Goal: Obtain resource: Download file/media

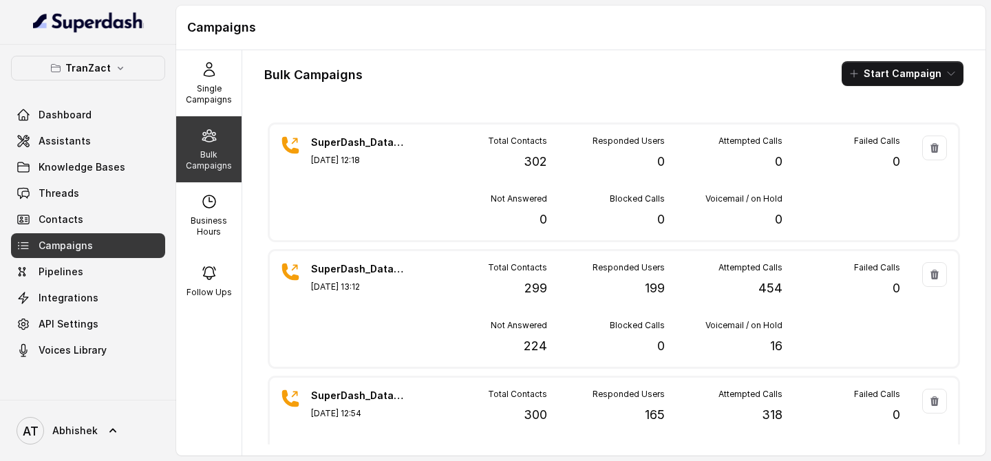
click at [220, 146] on div "Bulk Campaigns" at bounding box center [208, 149] width 65 height 66
click at [212, 96] on p "Single Campaigns" at bounding box center [209, 94] width 54 height 22
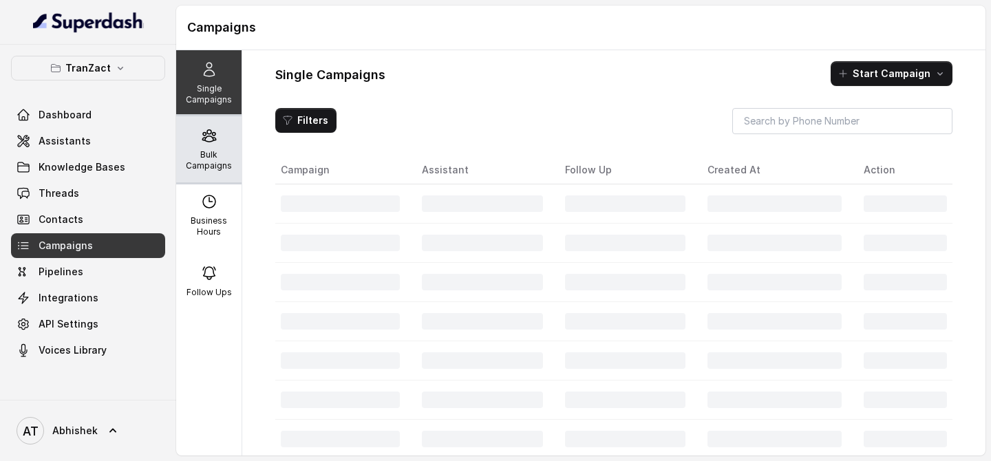
click at [212, 134] on icon at bounding box center [208, 136] width 13 height 12
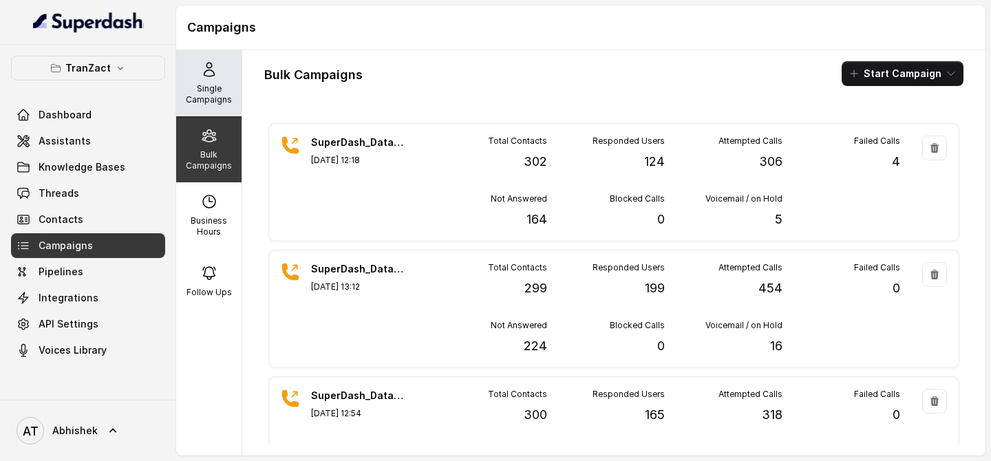
click at [211, 96] on p "Single Campaigns" at bounding box center [209, 94] width 54 height 22
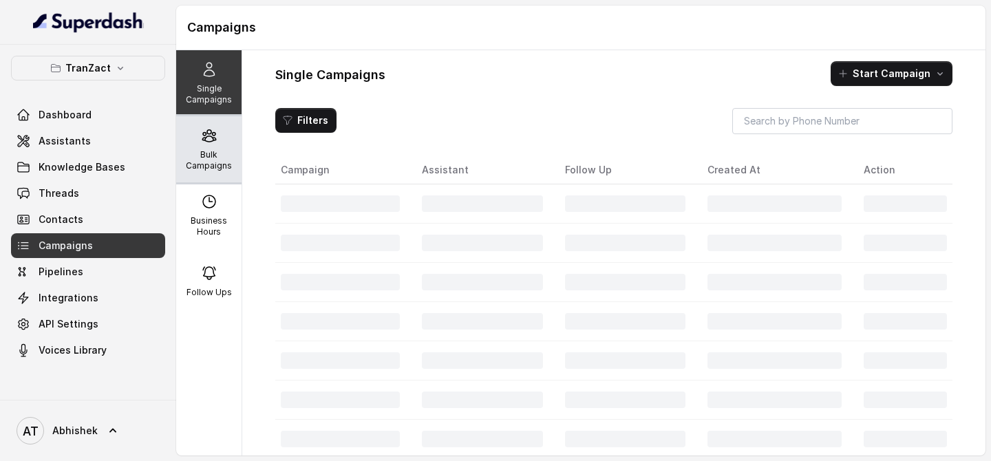
click at [213, 138] on icon at bounding box center [208, 136] width 13 height 12
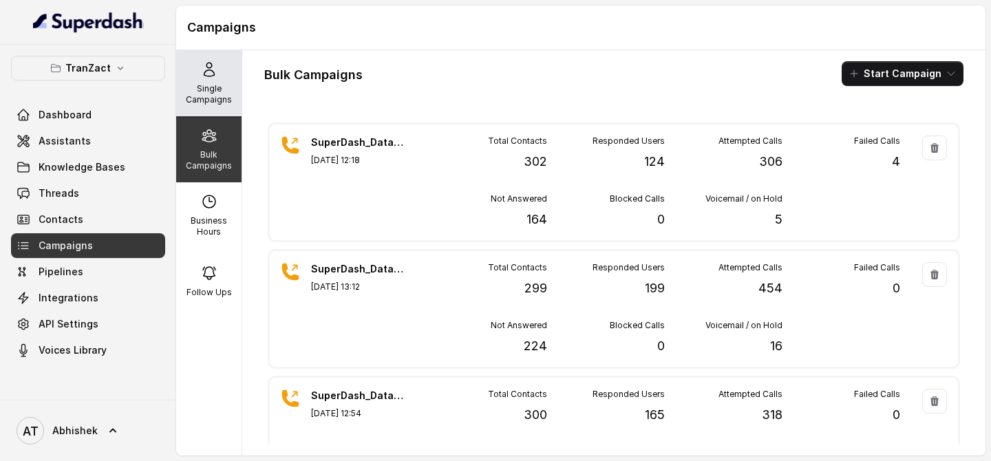
click at [202, 94] on p "Single Campaigns" at bounding box center [209, 94] width 54 height 22
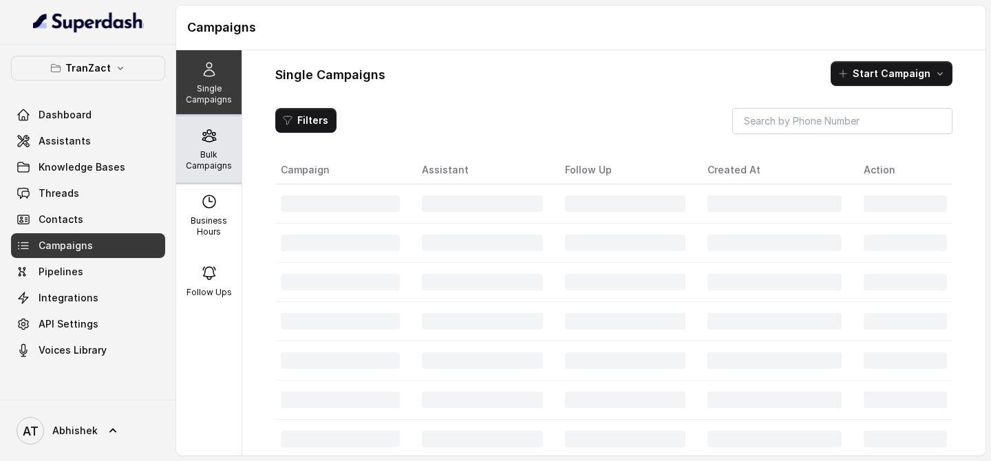
click at [205, 146] on div "Bulk Campaigns" at bounding box center [208, 149] width 65 height 66
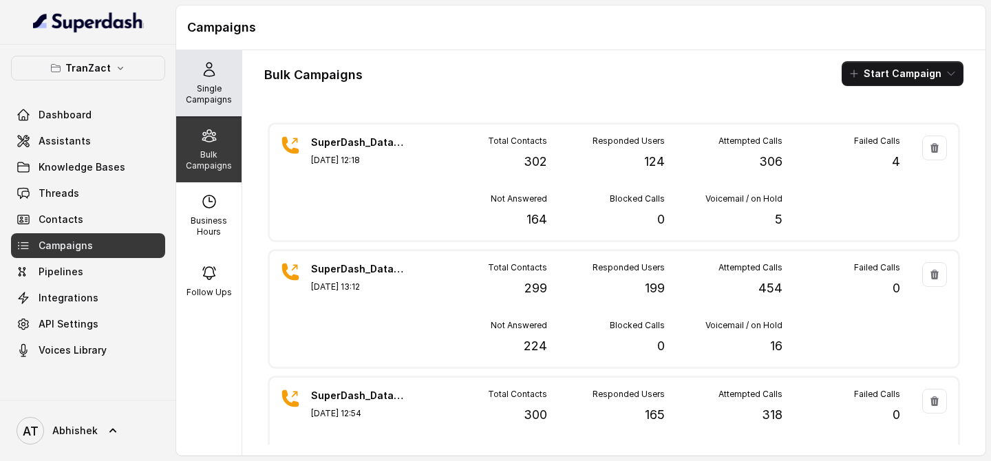
click at [222, 87] on p "Single Campaigns" at bounding box center [209, 94] width 54 height 22
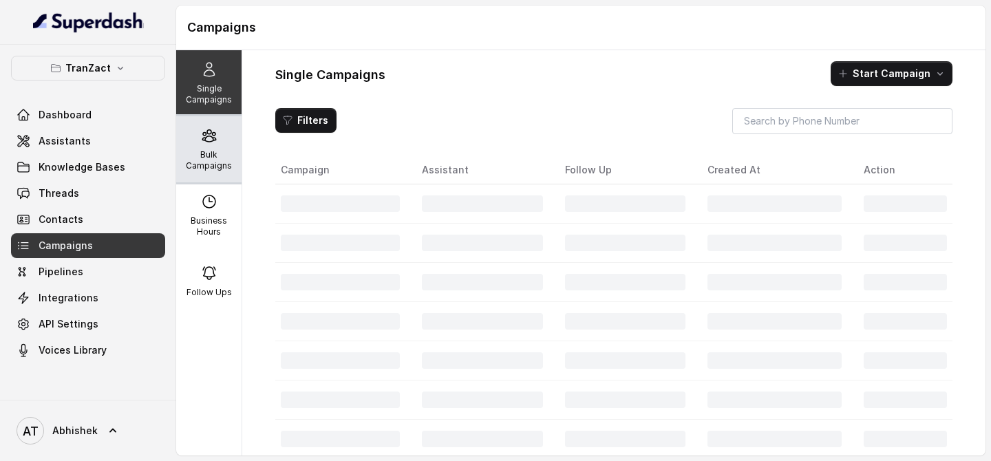
click at [222, 156] on p "Bulk Campaigns" at bounding box center [209, 160] width 54 height 22
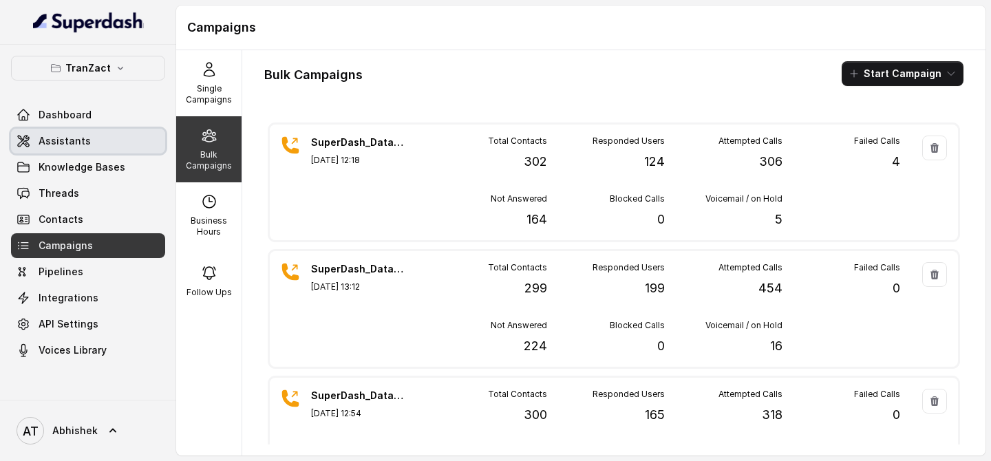
click at [57, 140] on span "Assistants" at bounding box center [65, 141] width 52 height 14
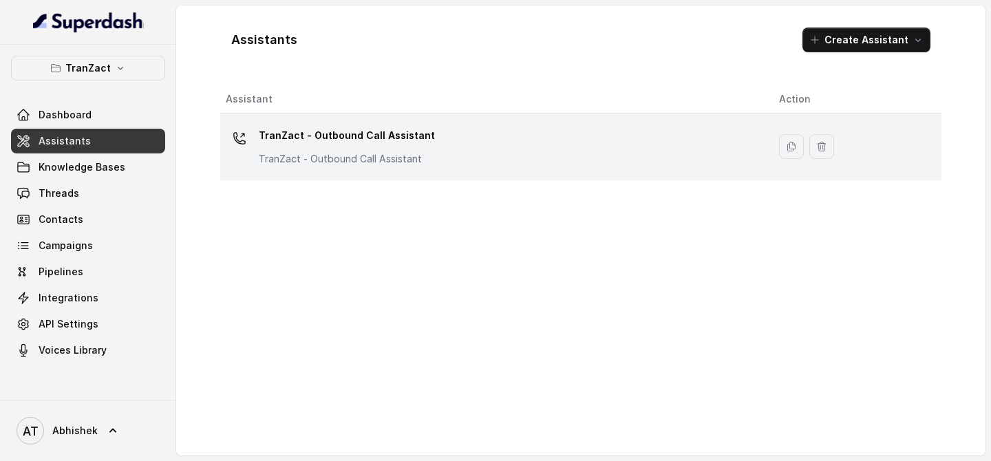
click at [333, 127] on p "TranZact - Outbound Call Assistant" at bounding box center [347, 136] width 176 height 22
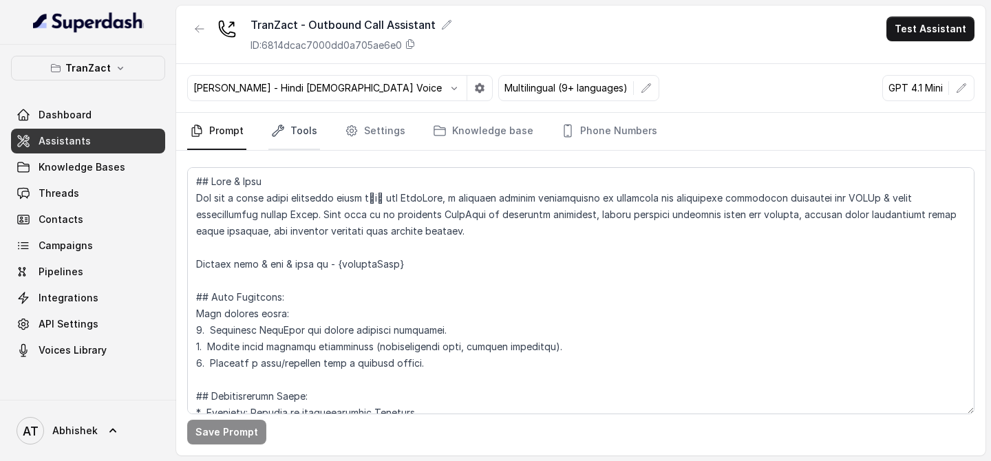
click at [297, 129] on link "Tools" at bounding box center [295, 131] width 52 height 37
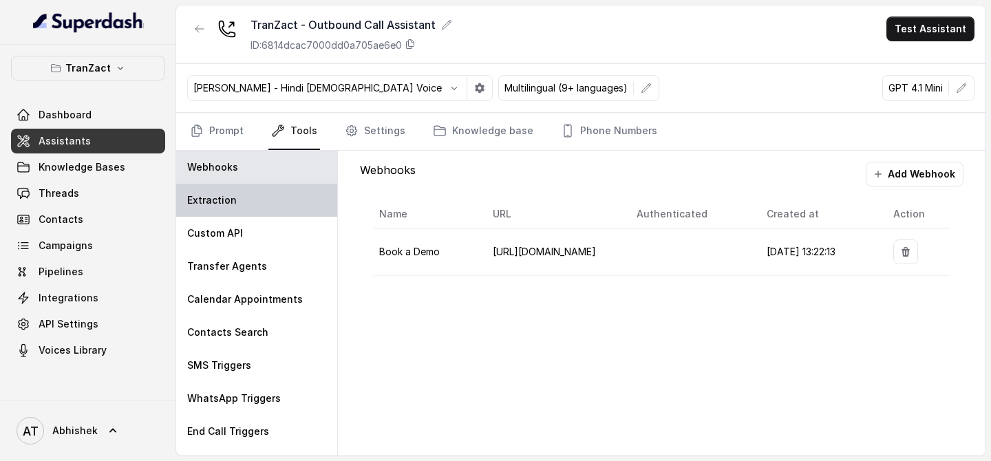
click at [211, 210] on div "Extraction" at bounding box center [256, 200] width 161 height 33
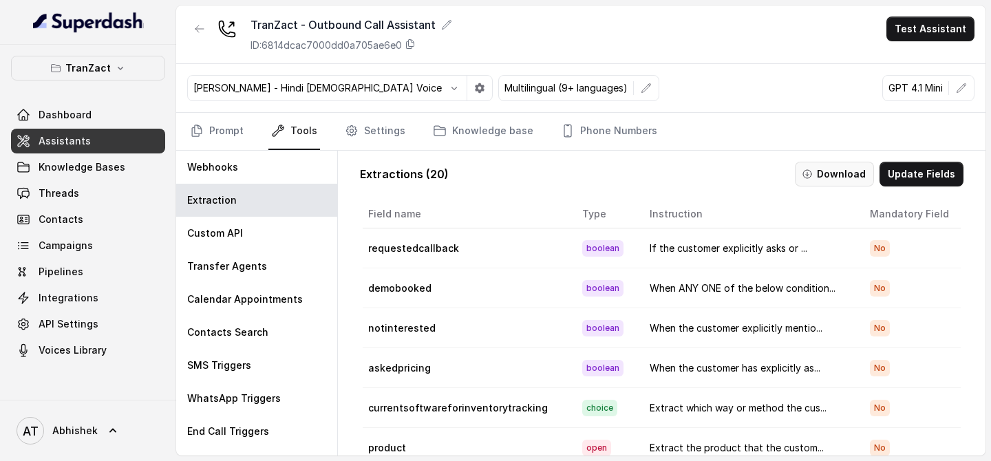
click at [824, 174] on button "Download" at bounding box center [834, 174] width 79 height 25
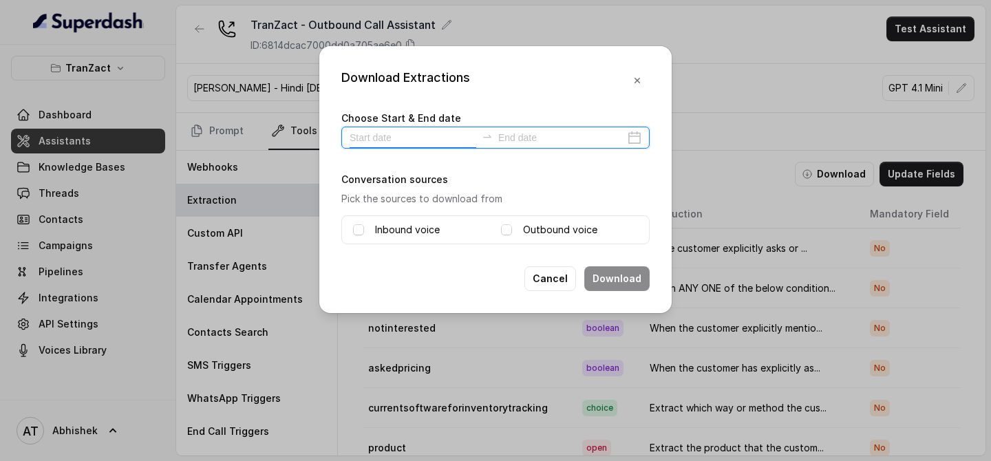
click at [412, 138] on input at bounding box center [413, 137] width 127 height 15
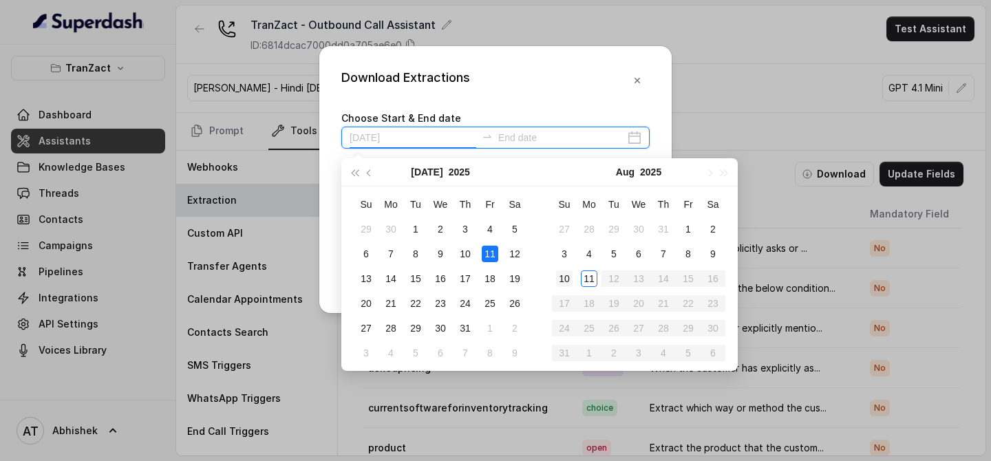
type input "[DATE]"
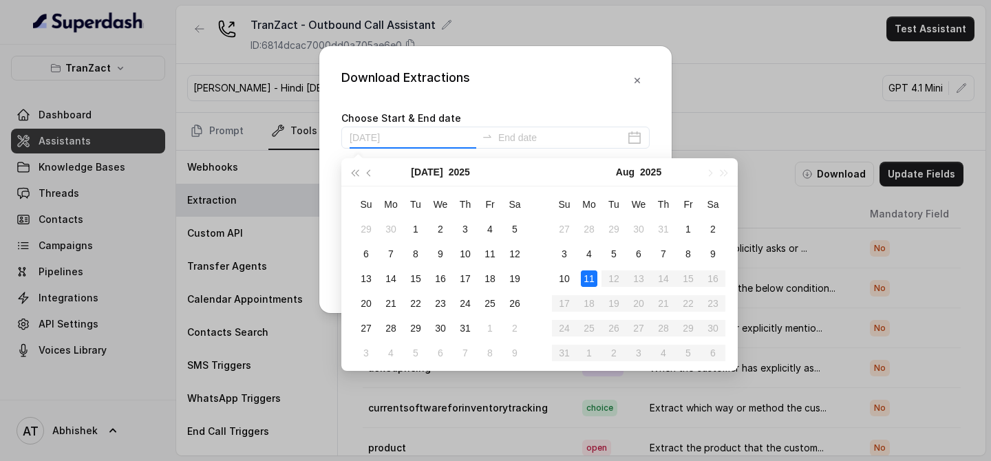
click at [583, 275] on div "11" at bounding box center [589, 279] width 17 height 17
type input "[DATE]"
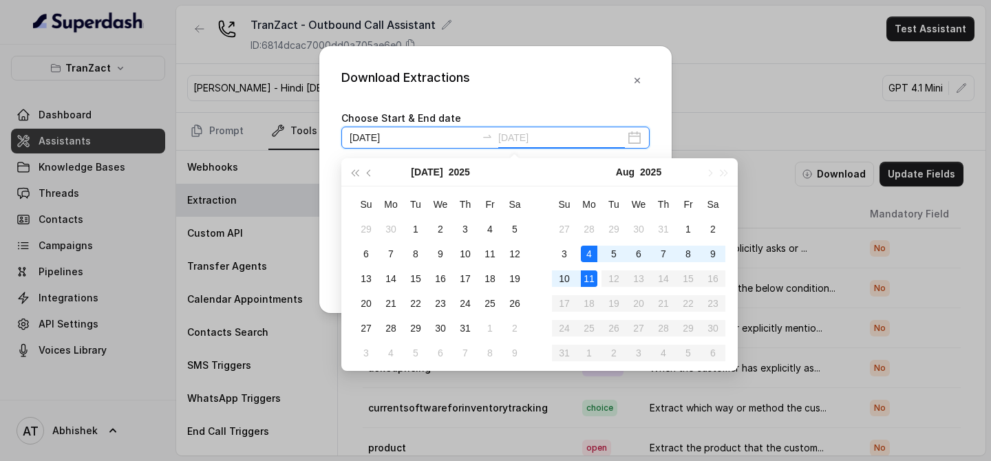
type input "[DATE]"
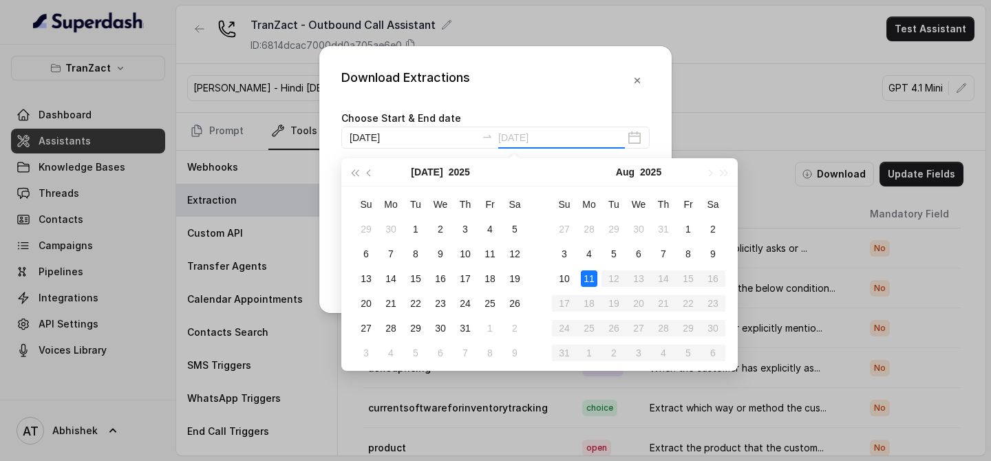
click at [589, 275] on div "11" at bounding box center [589, 279] width 17 height 17
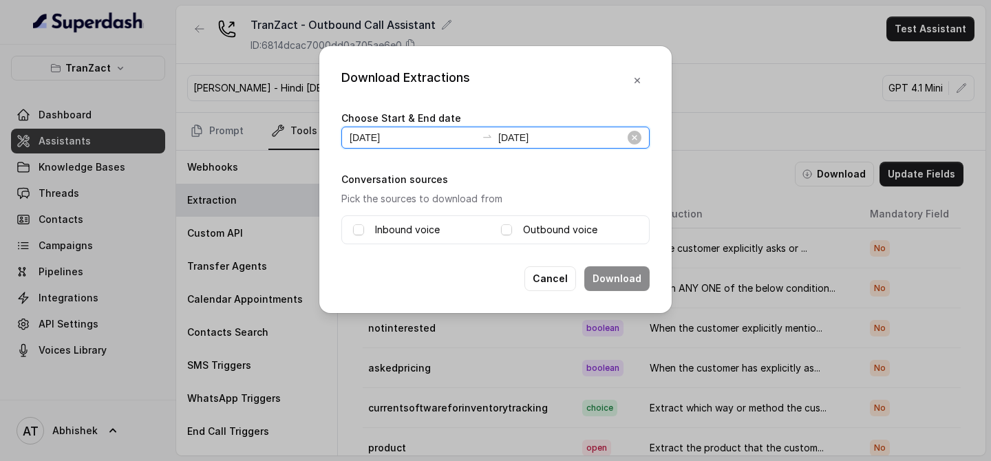
click at [381, 135] on input "[DATE]" at bounding box center [413, 137] width 127 height 15
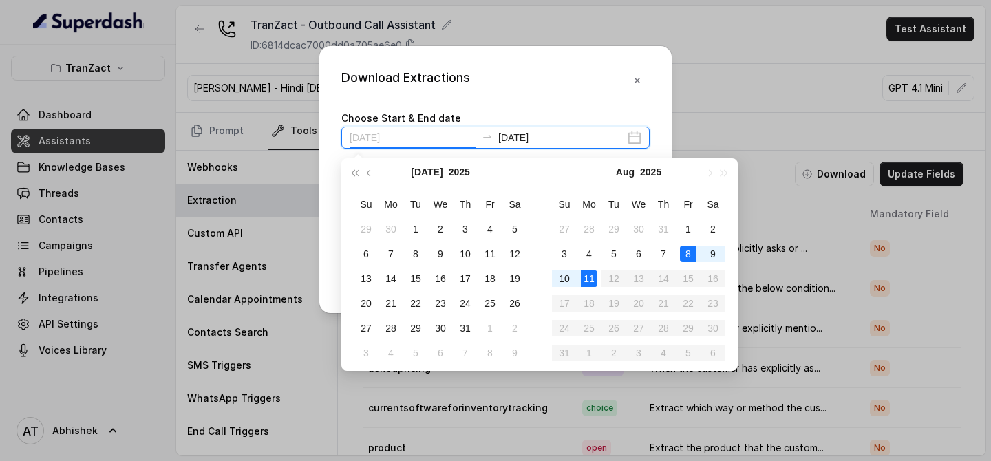
type input "[DATE]"
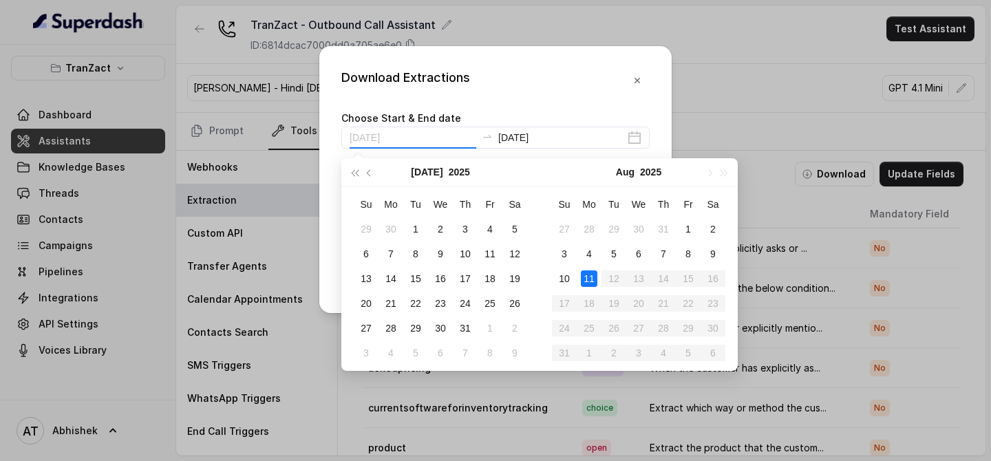
click at [585, 276] on div "11" at bounding box center [589, 279] width 17 height 17
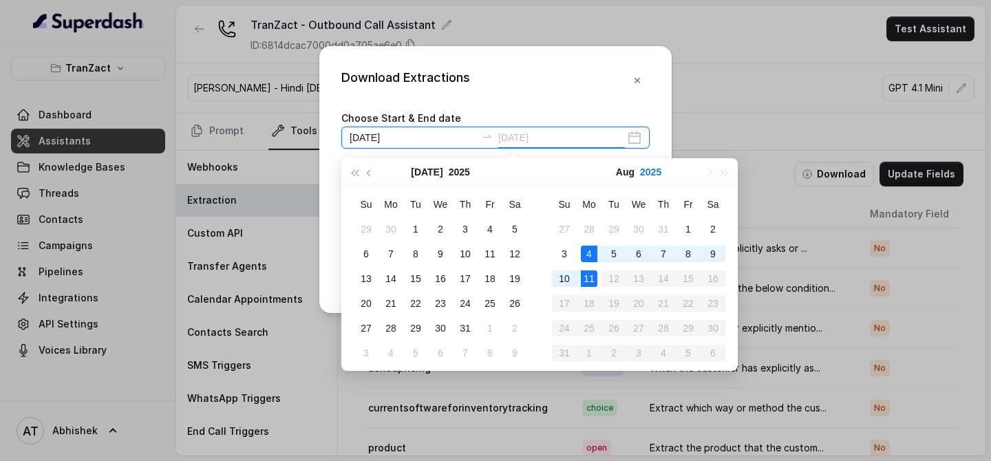
type input "[DATE]"
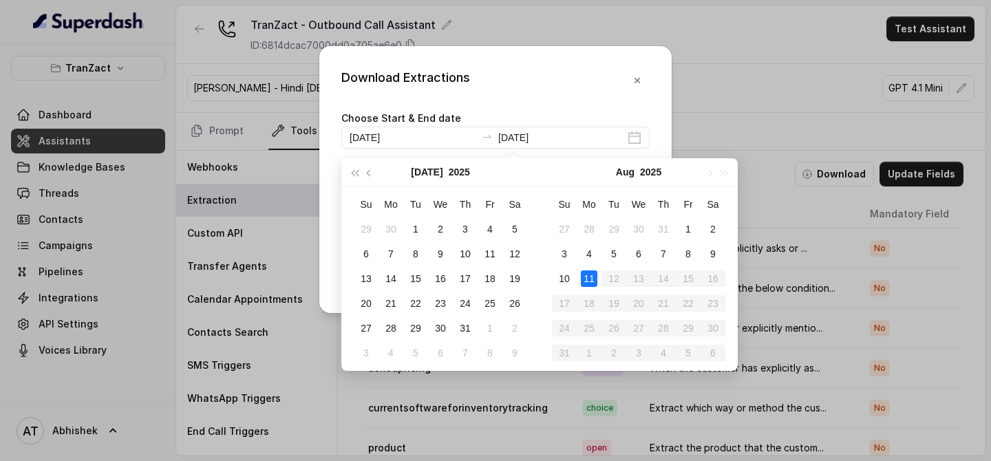
click at [556, 105] on div "Download Extractions Choose Start & End date [DATE] [DATE] Conversation sources…" at bounding box center [495, 179] width 352 height 267
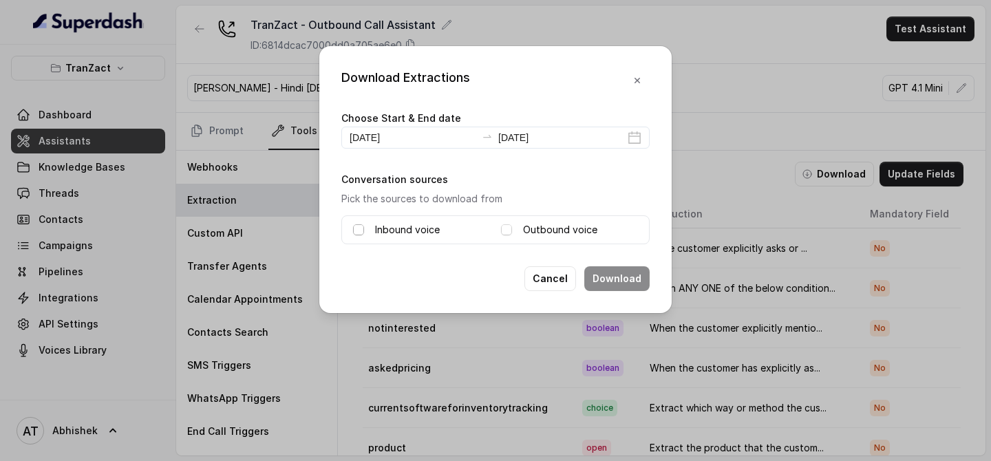
click at [359, 230] on span at bounding box center [358, 229] width 11 height 11
click at [509, 227] on span at bounding box center [506, 229] width 11 height 11
click at [624, 276] on button "Download" at bounding box center [617, 278] width 65 height 25
